Goal: Find specific page/section: Find specific page/section

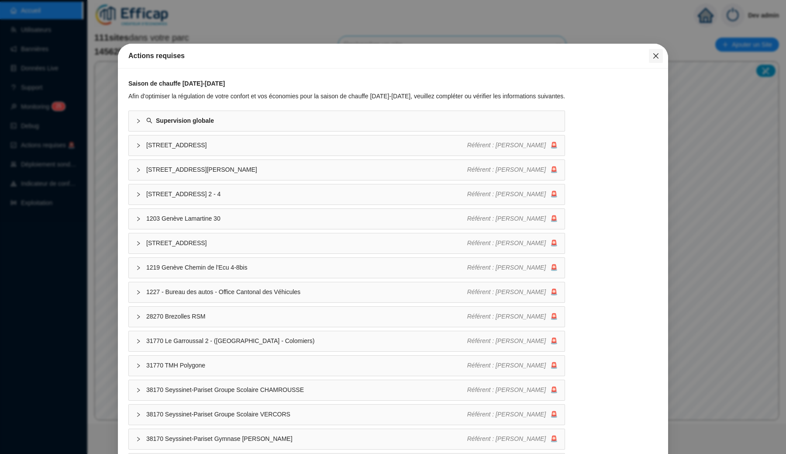
click at [660, 58] on span "Fermer" at bounding box center [656, 55] width 14 height 7
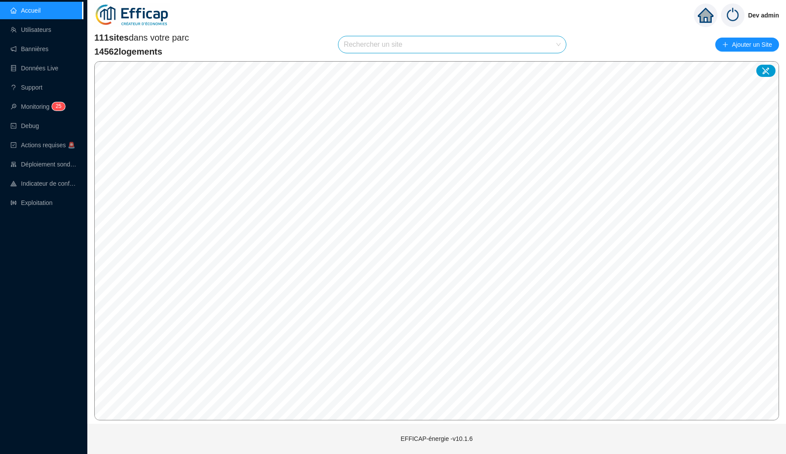
click at [730, 16] on img at bounding box center [733, 15] width 24 height 24
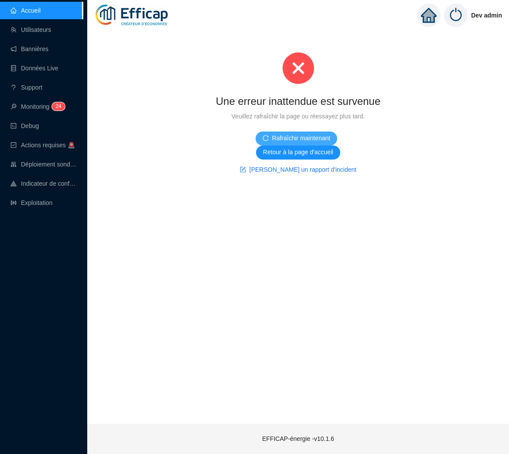
click at [278, 136] on span "Rafraîchir maintenant" at bounding box center [301, 138] width 58 height 9
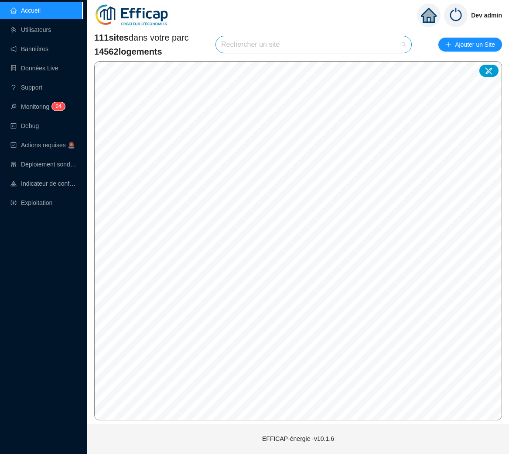
click at [227, 49] on input "search" at bounding box center [309, 44] width 177 height 17
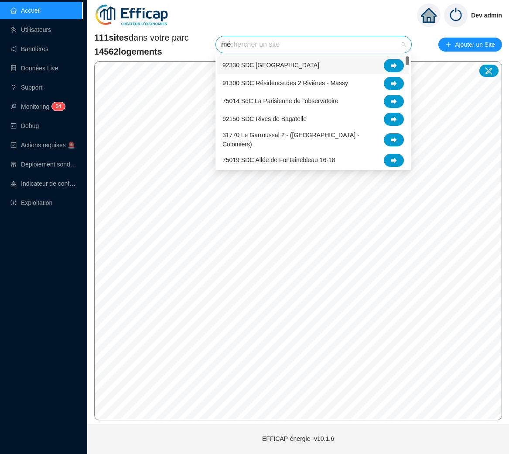
type input "mér"
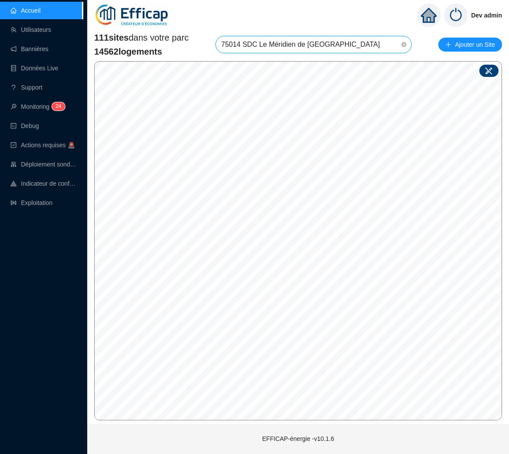
click at [492, 73] on icon at bounding box center [489, 70] width 9 height 9
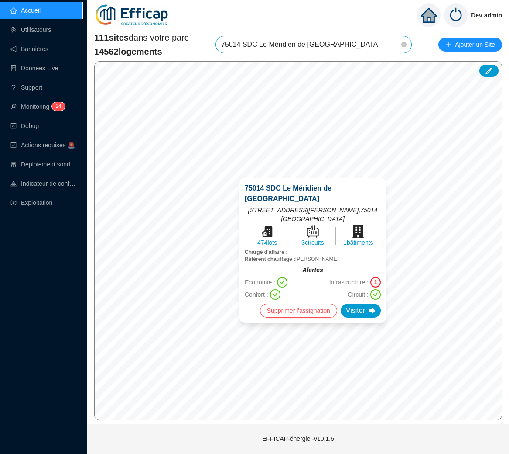
click at [235, 205] on div "75014 SDC Le Méridien de Paris 11 rue Emile Dubois , 75014 PARIS 474 lots 3 cir…" at bounding box center [313, 250] width 168 height 166
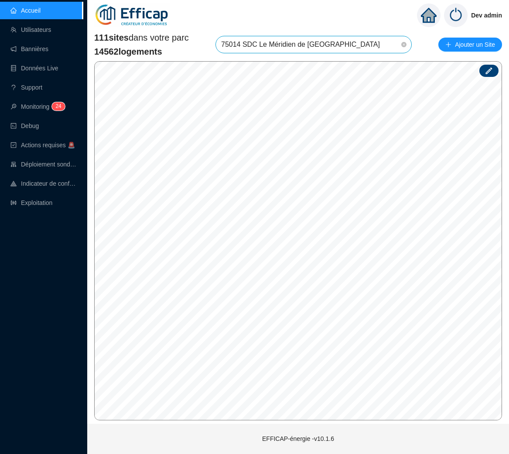
click at [487, 75] on icon at bounding box center [489, 70] width 9 height 9
